Goal: Information Seeking & Learning: Learn about a topic

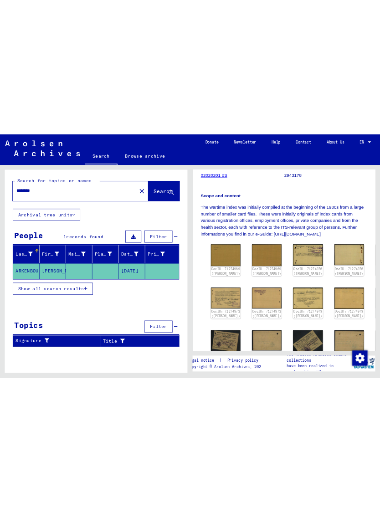
scroll to position [178, 0]
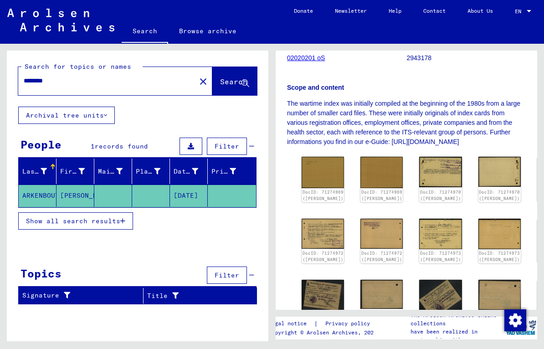
click at [419, 234] on img at bounding box center [440, 234] width 42 height 31
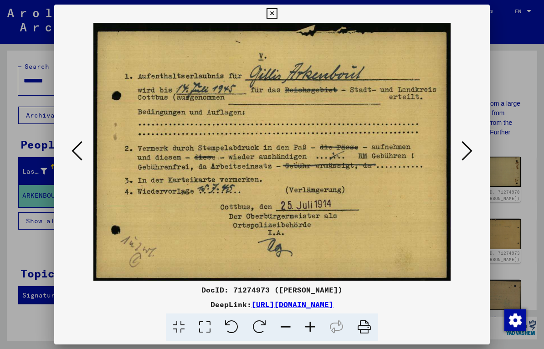
click at [529, 136] on div at bounding box center [272, 174] width 544 height 349
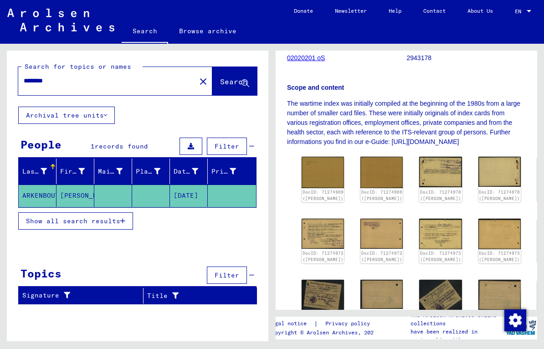
click at [317, 172] on img at bounding box center [322, 172] width 42 height 31
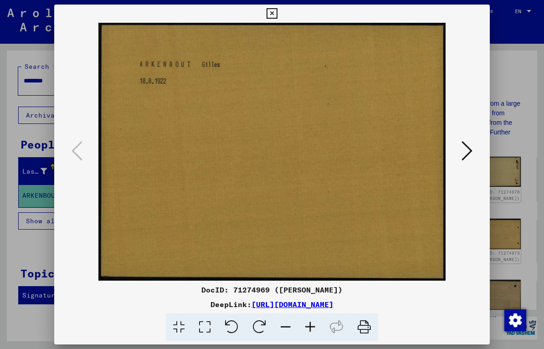
click at [465, 149] on icon at bounding box center [466, 151] width 11 height 22
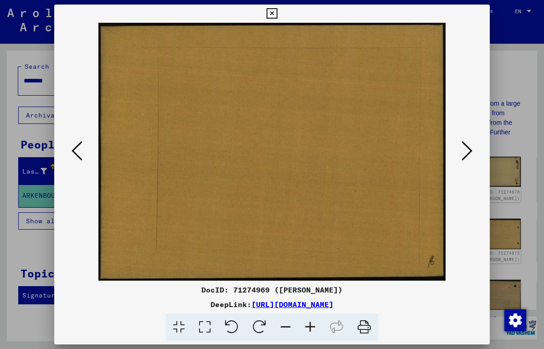
click at [468, 149] on icon at bounding box center [466, 151] width 11 height 22
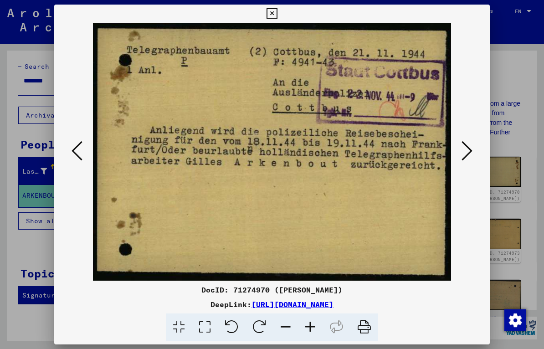
click at [466, 154] on icon at bounding box center [466, 151] width 11 height 22
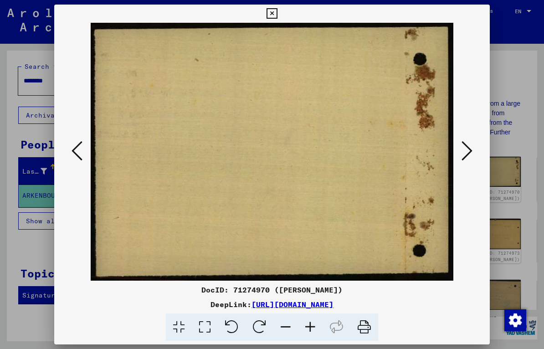
click at [474, 152] on button at bounding box center [467, 151] width 16 height 26
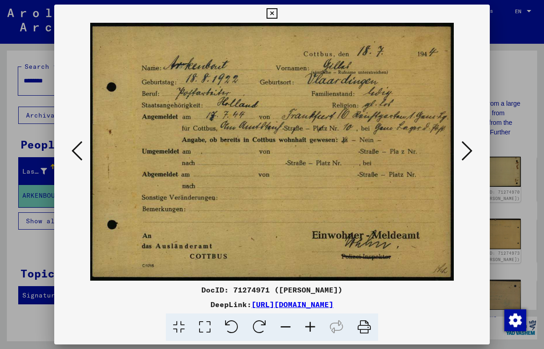
click at [467, 151] on icon at bounding box center [466, 151] width 11 height 22
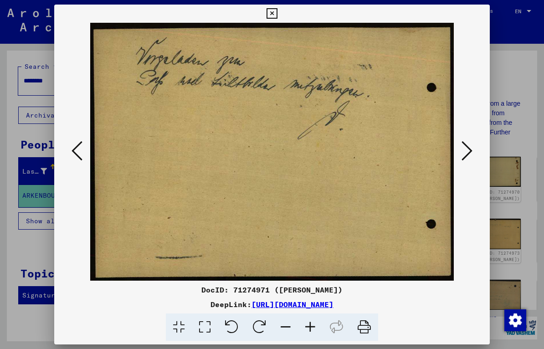
click at [473, 160] on button at bounding box center [467, 151] width 16 height 26
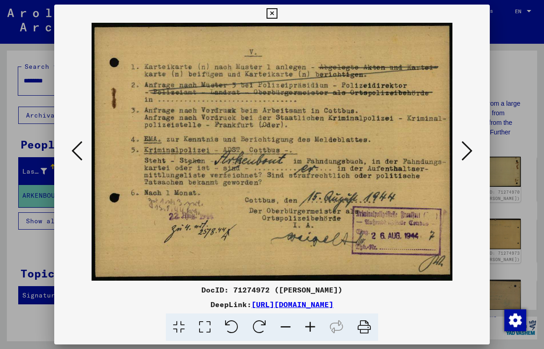
click at [468, 150] on icon at bounding box center [466, 151] width 11 height 22
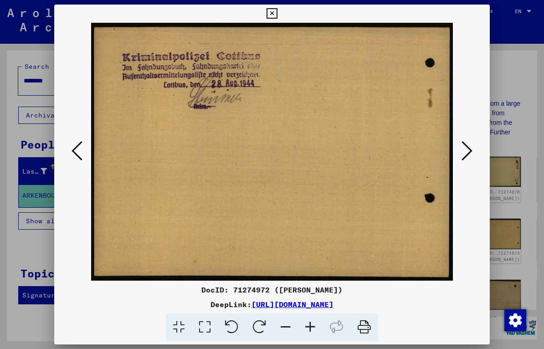
click at [474, 155] on button at bounding box center [467, 151] width 16 height 26
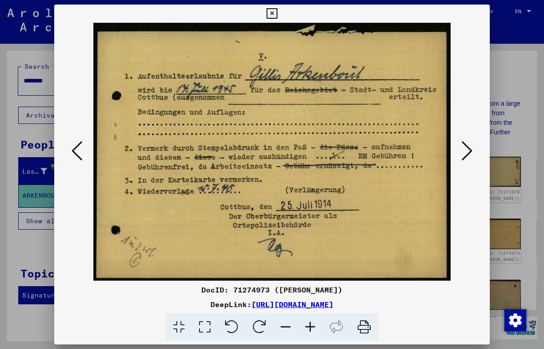
click at [462, 153] on icon at bounding box center [466, 151] width 11 height 22
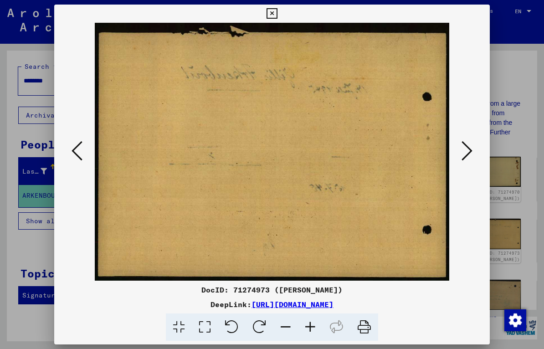
click at [79, 147] on icon at bounding box center [76, 151] width 11 height 22
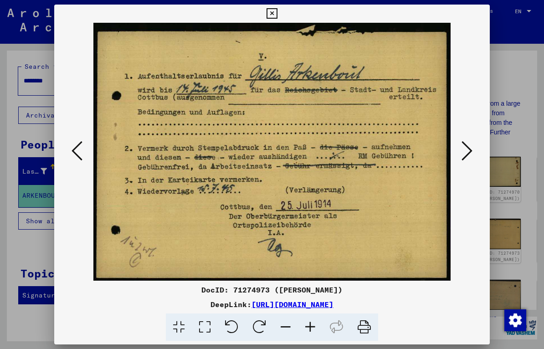
click at [469, 161] on icon at bounding box center [466, 151] width 11 height 22
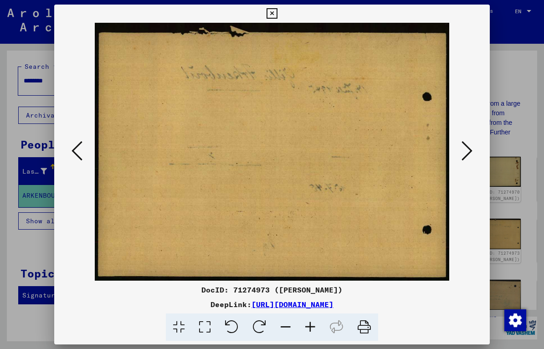
click at [472, 153] on icon at bounding box center [466, 151] width 11 height 22
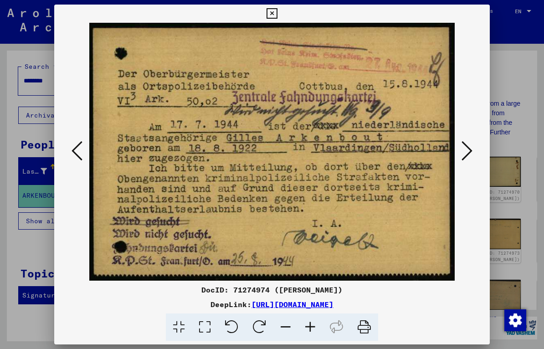
click at [474, 147] on button at bounding box center [467, 151] width 16 height 26
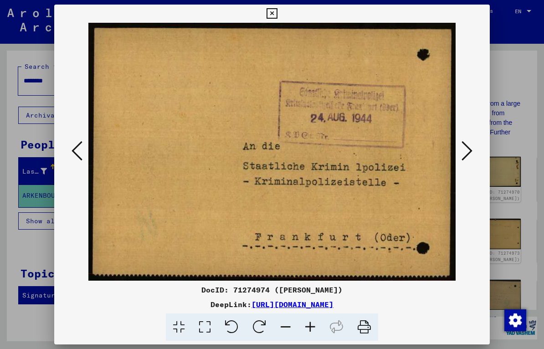
click at [471, 153] on icon at bounding box center [466, 151] width 11 height 22
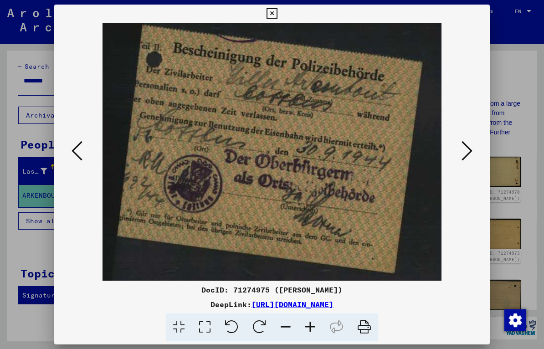
click at [469, 152] on icon at bounding box center [466, 151] width 11 height 22
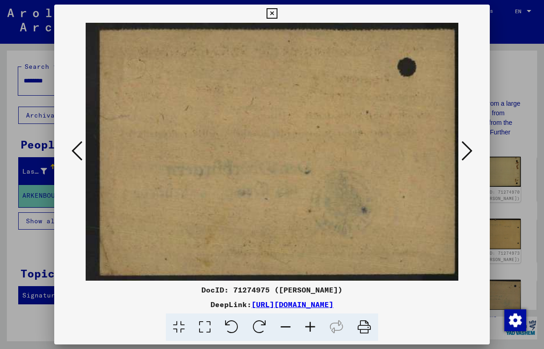
click at [472, 156] on button at bounding box center [467, 151] width 16 height 26
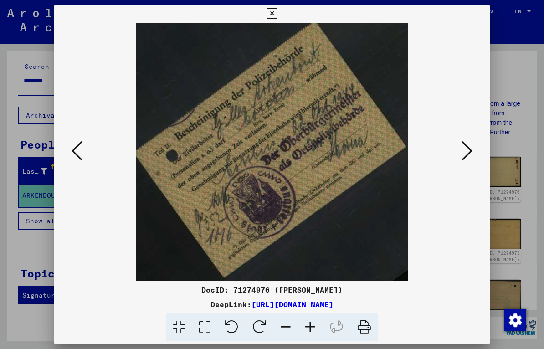
click at [463, 161] on icon at bounding box center [466, 151] width 11 height 22
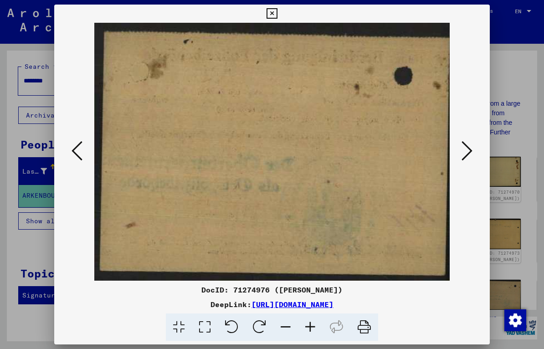
click at [464, 158] on icon at bounding box center [466, 151] width 11 height 22
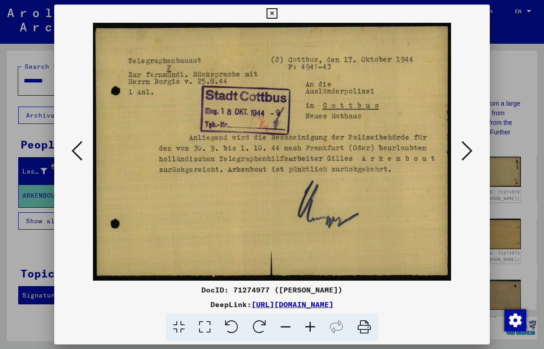
click at [466, 152] on icon at bounding box center [466, 151] width 11 height 22
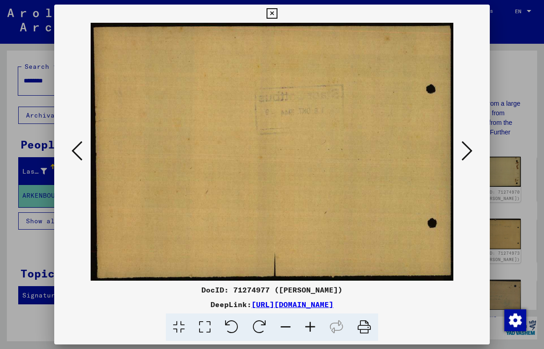
click at [473, 157] on button at bounding box center [467, 151] width 16 height 26
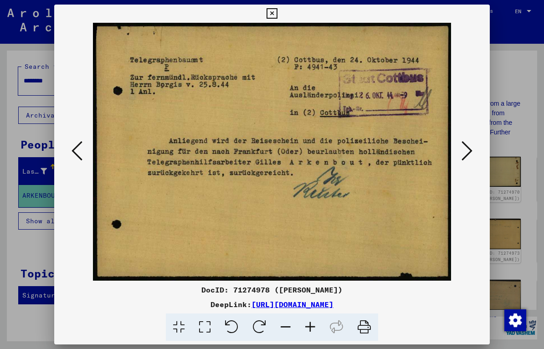
click at [469, 148] on icon at bounding box center [466, 151] width 11 height 22
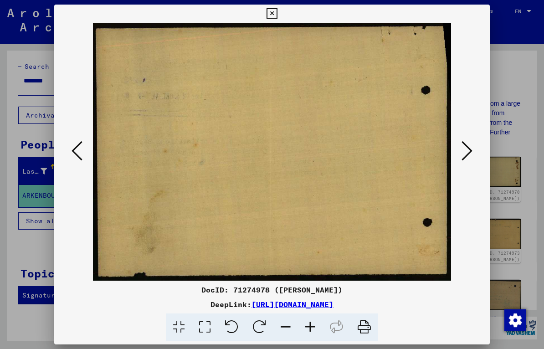
click at [472, 155] on button at bounding box center [467, 151] width 16 height 26
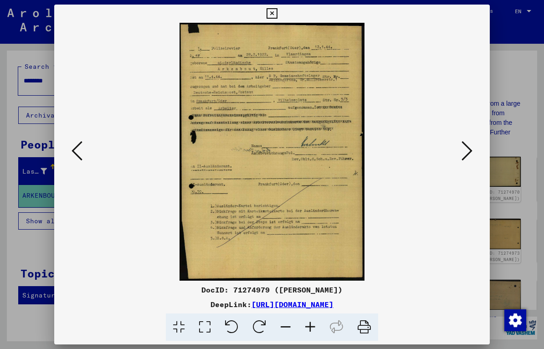
click at [468, 155] on icon at bounding box center [466, 151] width 11 height 22
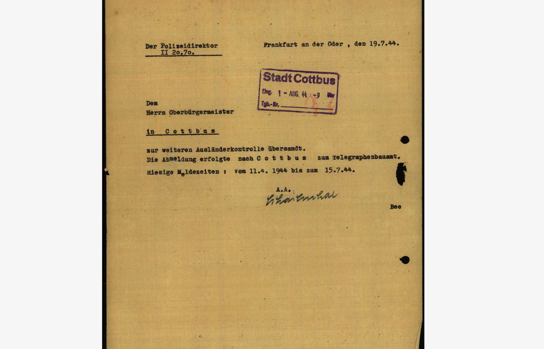
click at [280, 109] on img at bounding box center [271, 152] width 373 height 258
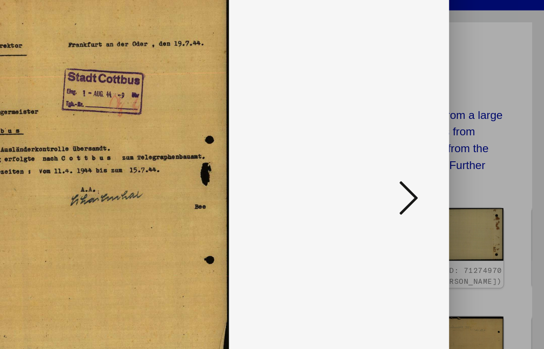
click at [461, 140] on icon at bounding box center [466, 151] width 11 height 22
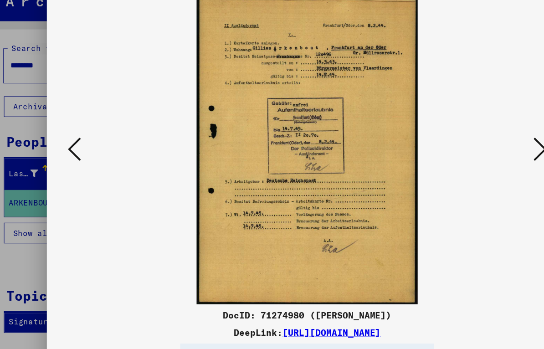
click at [398, 167] on img at bounding box center [271, 152] width 373 height 258
click at [398, 165] on img at bounding box center [271, 152] width 373 height 258
click at [459, 138] on button at bounding box center [467, 151] width 16 height 26
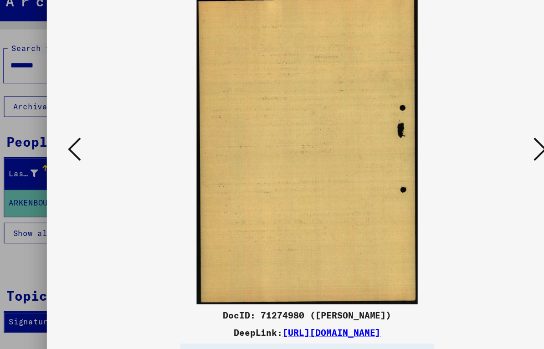
click at [461, 140] on icon at bounding box center [466, 151] width 11 height 22
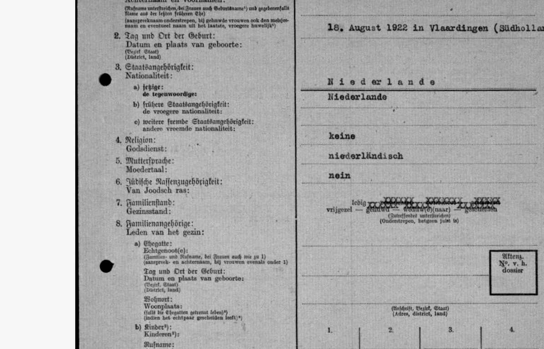
click at [180, 91] on img at bounding box center [271, 152] width 373 height 258
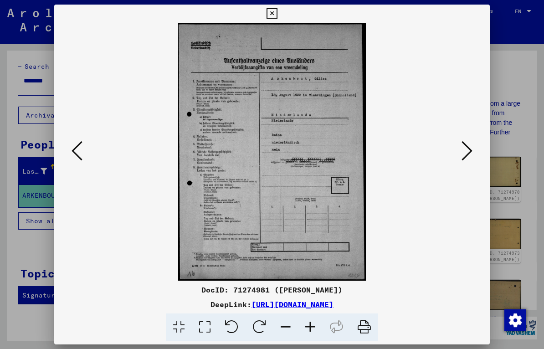
click at [471, 154] on icon at bounding box center [466, 151] width 11 height 22
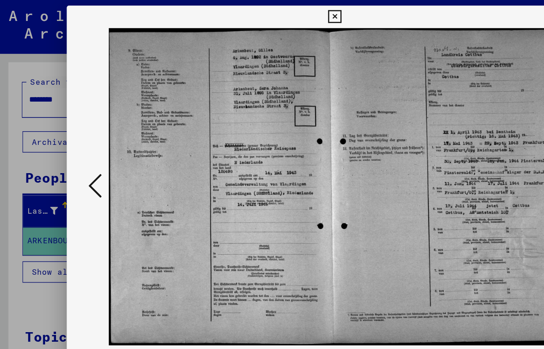
click at [74, 156] on icon at bounding box center [76, 151] width 11 height 22
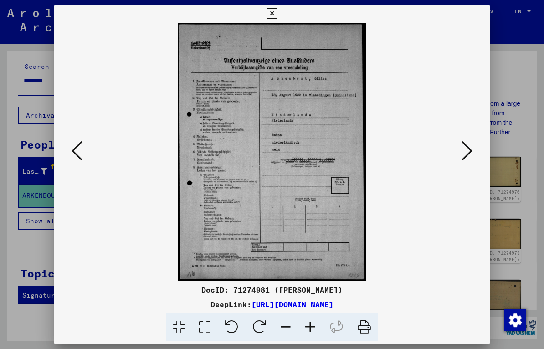
click at [474, 152] on button at bounding box center [467, 151] width 16 height 26
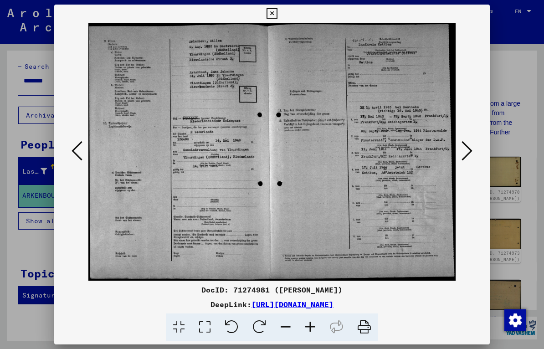
click at [471, 161] on icon at bounding box center [466, 151] width 11 height 22
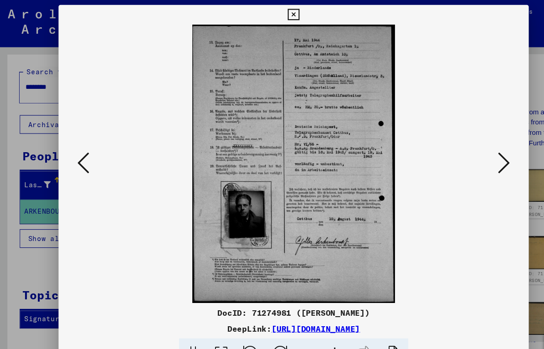
click at [87, 157] on img at bounding box center [271, 152] width 373 height 258
click at [78, 148] on icon at bounding box center [76, 151] width 11 height 22
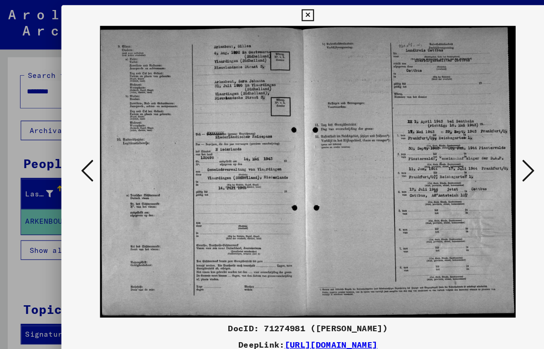
click at [469, 153] on icon at bounding box center [466, 151] width 11 height 22
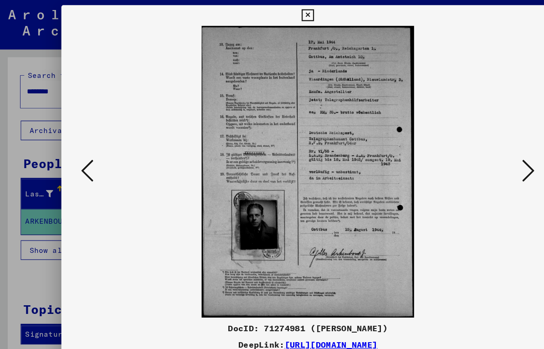
click at [468, 150] on icon at bounding box center [466, 151] width 11 height 22
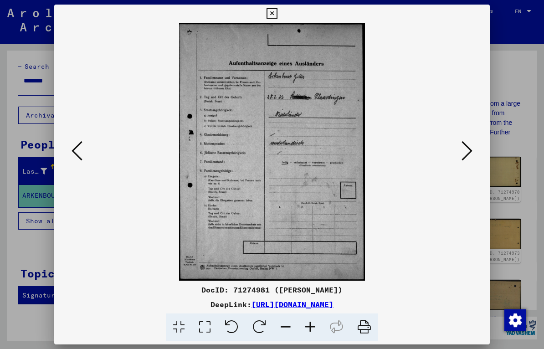
click at [470, 152] on icon at bounding box center [466, 151] width 11 height 22
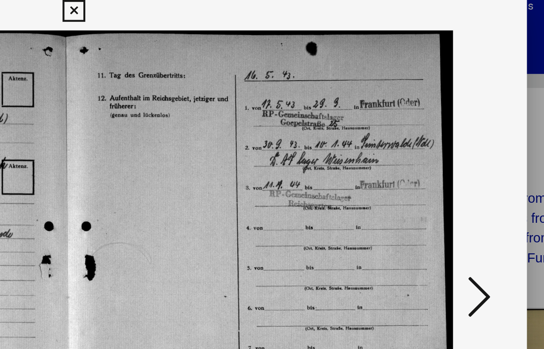
click at [461, 140] on icon at bounding box center [466, 151] width 11 height 22
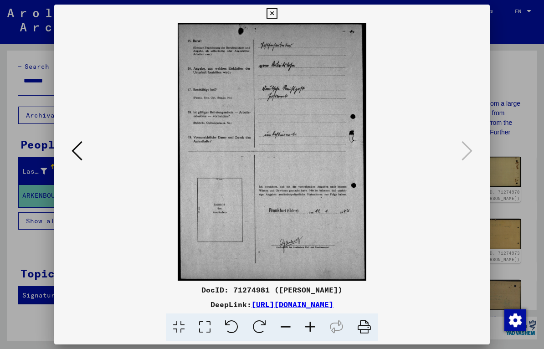
click at [79, 148] on icon at bounding box center [76, 151] width 11 height 22
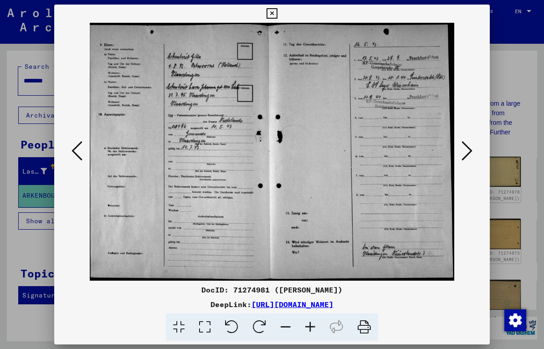
click at [472, 159] on icon at bounding box center [466, 151] width 11 height 22
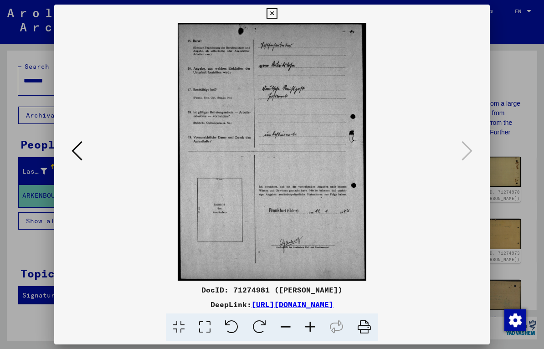
click at [91, 150] on img at bounding box center [271, 152] width 373 height 258
click at [79, 150] on icon at bounding box center [76, 151] width 11 height 22
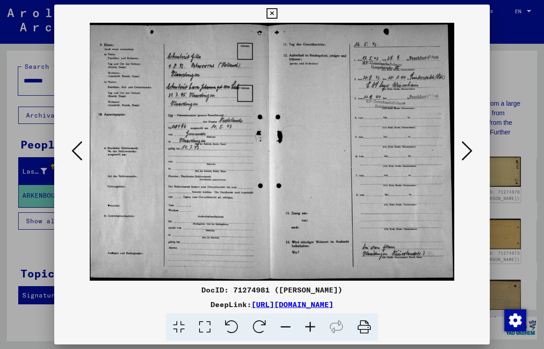
click at [77, 148] on icon at bounding box center [76, 151] width 11 height 22
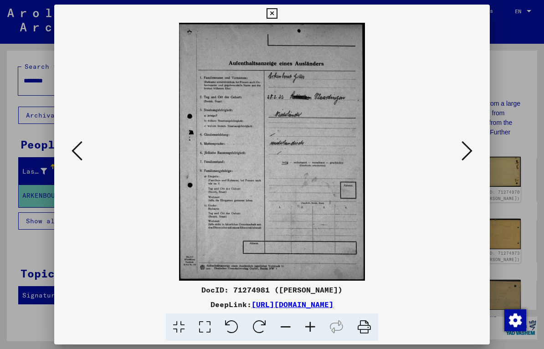
click at [78, 150] on icon at bounding box center [76, 151] width 11 height 22
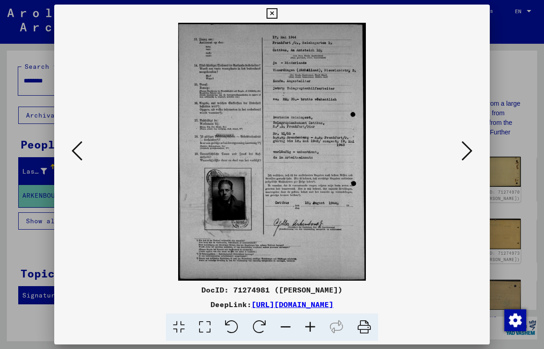
click at [368, 329] on icon at bounding box center [364, 327] width 28 height 28
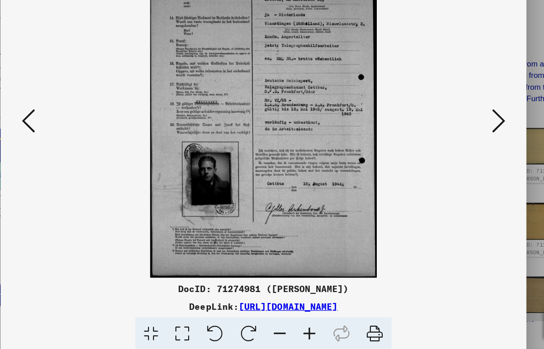
click at [166, 313] on icon at bounding box center [179, 327] width 26 height 28
click at [350, 313] on icon at bounding box center [364, 327] width 28 height 28
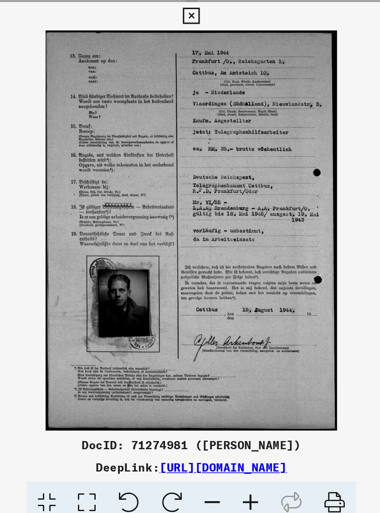
click at [268, 348] on icon at bounding box center [282, 409] width 28 height 28
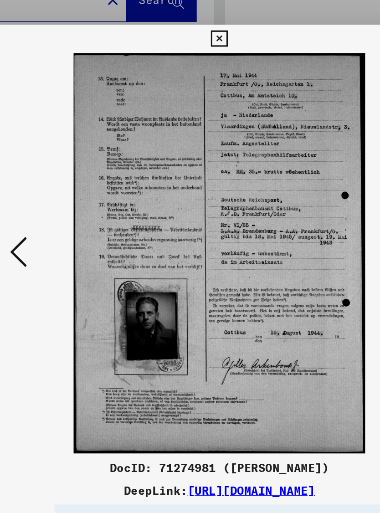
click at [55, 222] on icon at bounding box center [60, 233] width 11 height 22
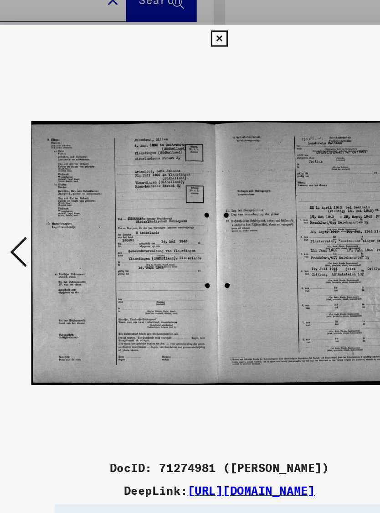
click at [55, 222] on icon at bounding box center [60, 233] width 11 height 22
